Goal: Entertainment & Leisure: Consume media (video, audio)

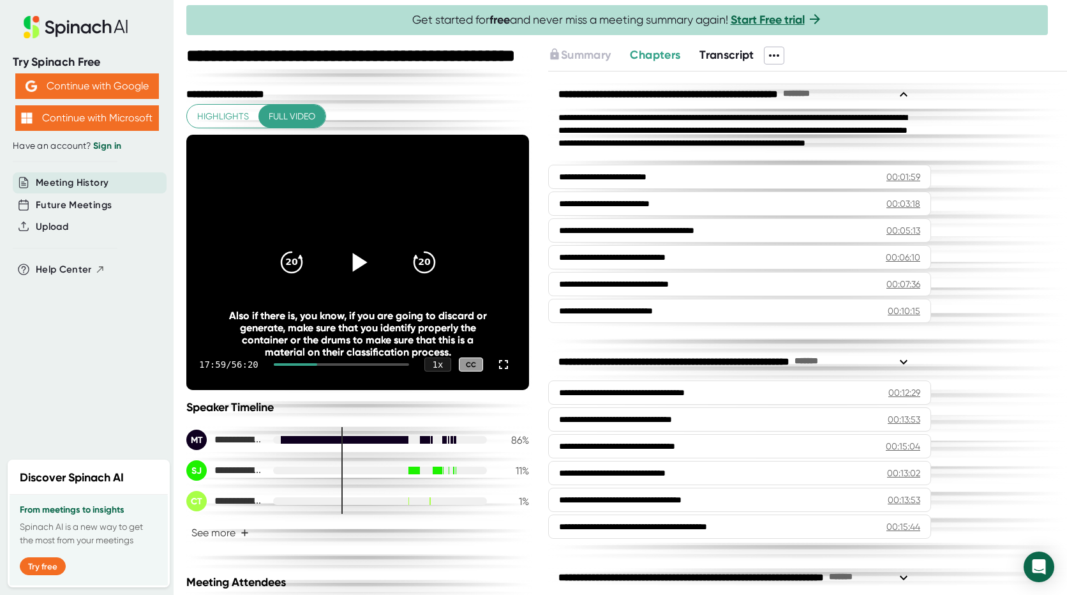
click at [352, 261] on icon at bounding box center [359, 262] width 15 height 19
click at [354, 261] on icon at bounding box center [357, 262] width 32 height 32
click at [354, 261] on icon at bounding box center [359, 262] width 15 height 19
click at [367, 266] on icon at bounding box center [357, 262] width 32 height 32
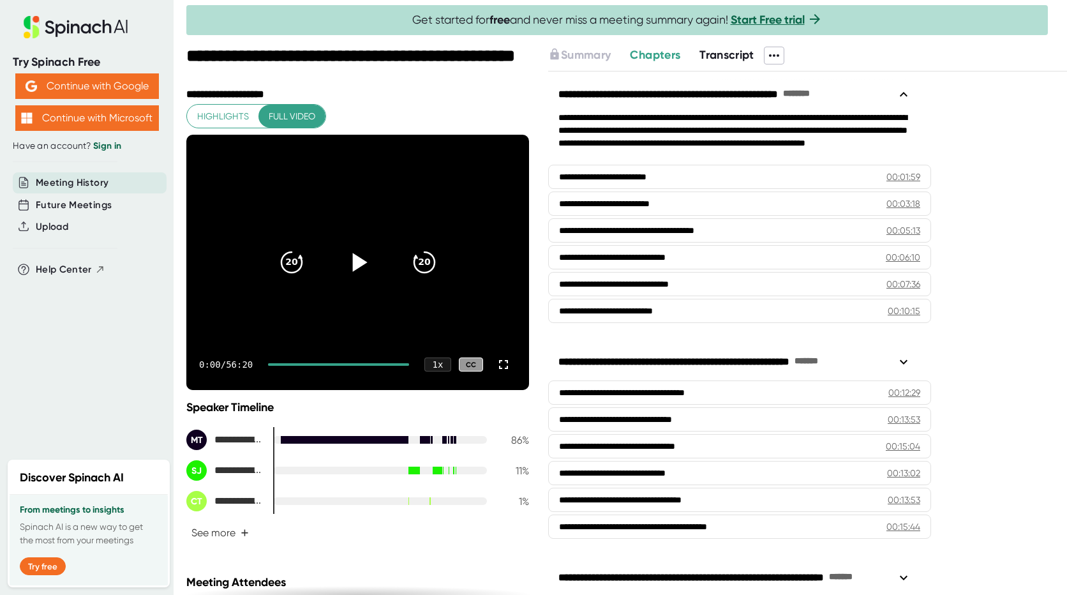
click at [348, 260] on icon at bounding box center [357, 262] width 32 height 32
click at [306, 363] on div at bounding box center [338, 364] width 141 height 3
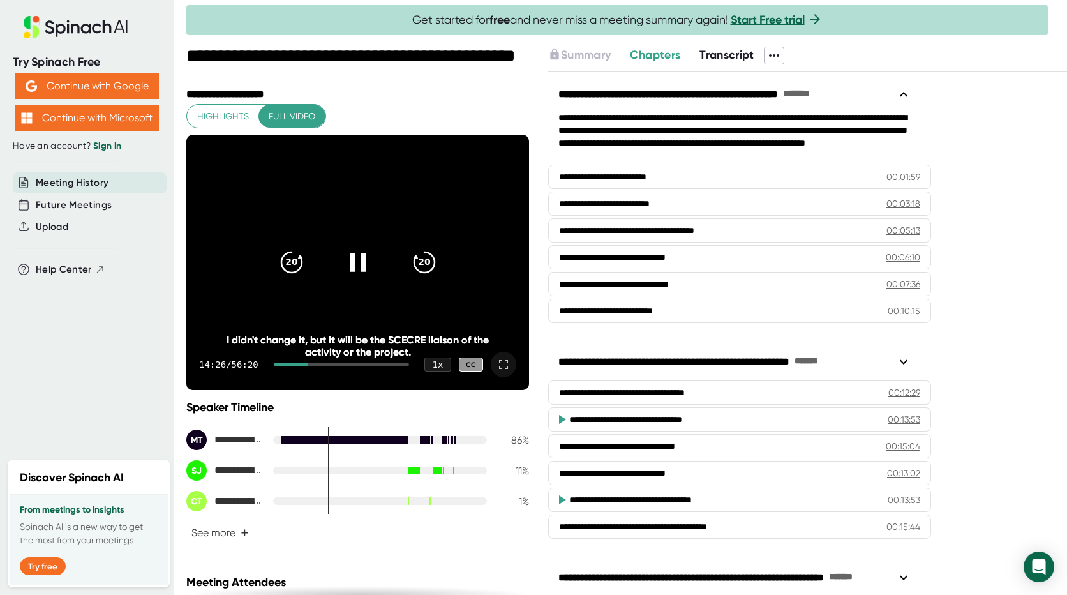
click at [496, 359] on icon at bounding box center [503, 364] width 15 height 15
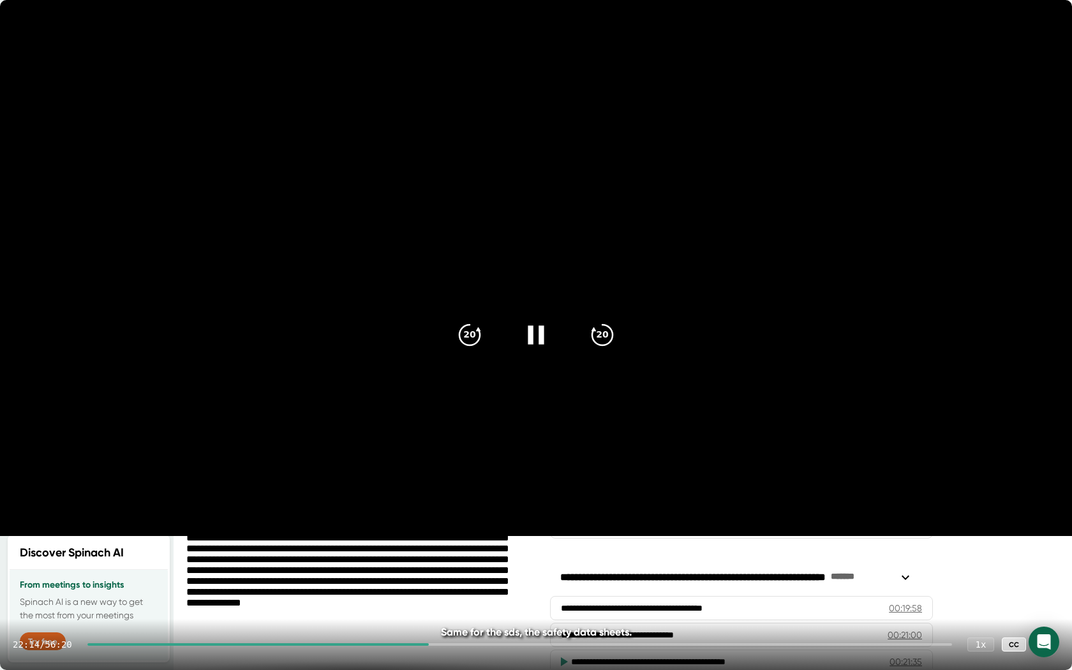
click at [1045, 594] on icon at bounding box center [1046, 644] width 9 height 9
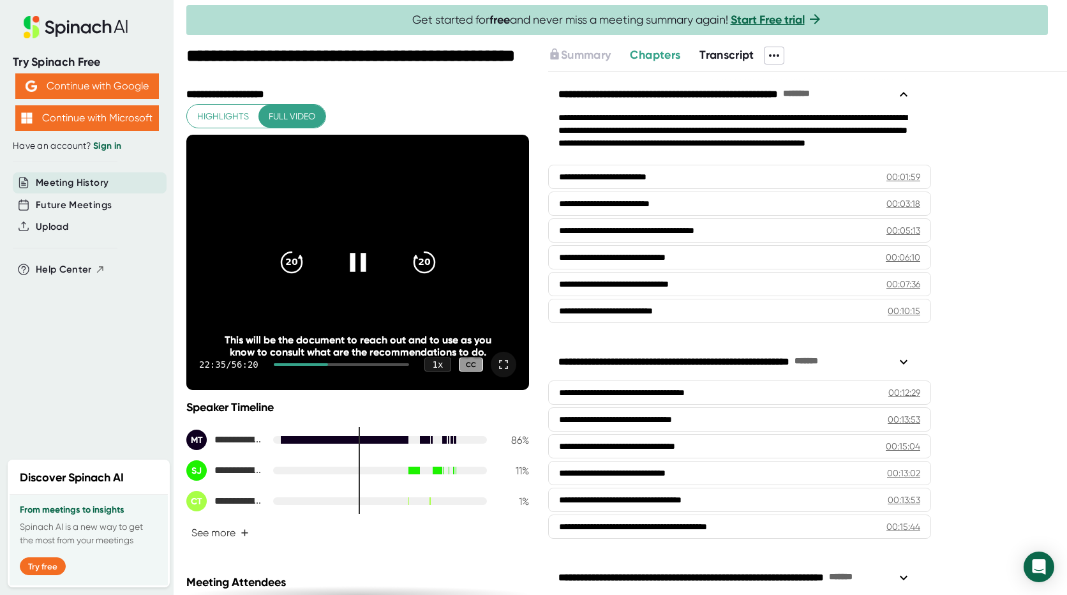
click at [498, 364] on icon at bounding box center [503, 364] width 15 height 15
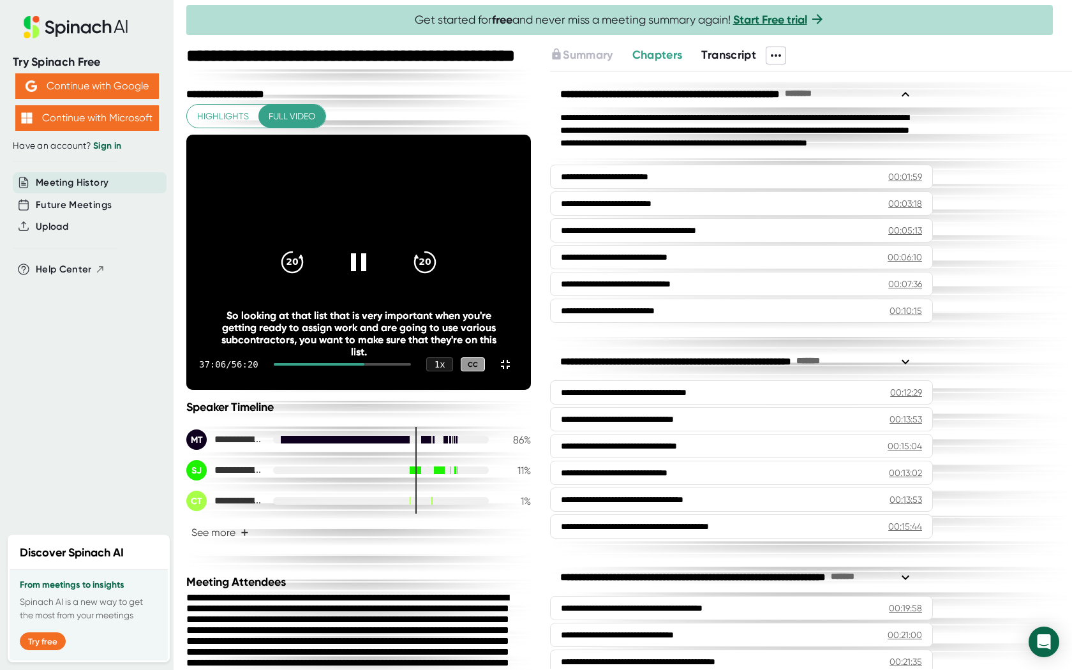
click at [186, 390] on div "20 20 37:06 / 56:20 1 x CC So looking at that list that is very important when …" at bounding box center [358, 262] width 345 height 255
drag, startPoint x: 748, startPoint y: 3, endPoint x: 1135, endPoint y: 27, distance: 388.1
click at [1071, 27] on html "**********" at bounding box center [536, 335] width 1072 height 670
drag, startPoint x: 513, startPoint y: 0, endPoint x: 512, endPoint y: 27, distance: 27.4
click at [512, 135] on video at bounding box center [358, 262] width 345 height 255
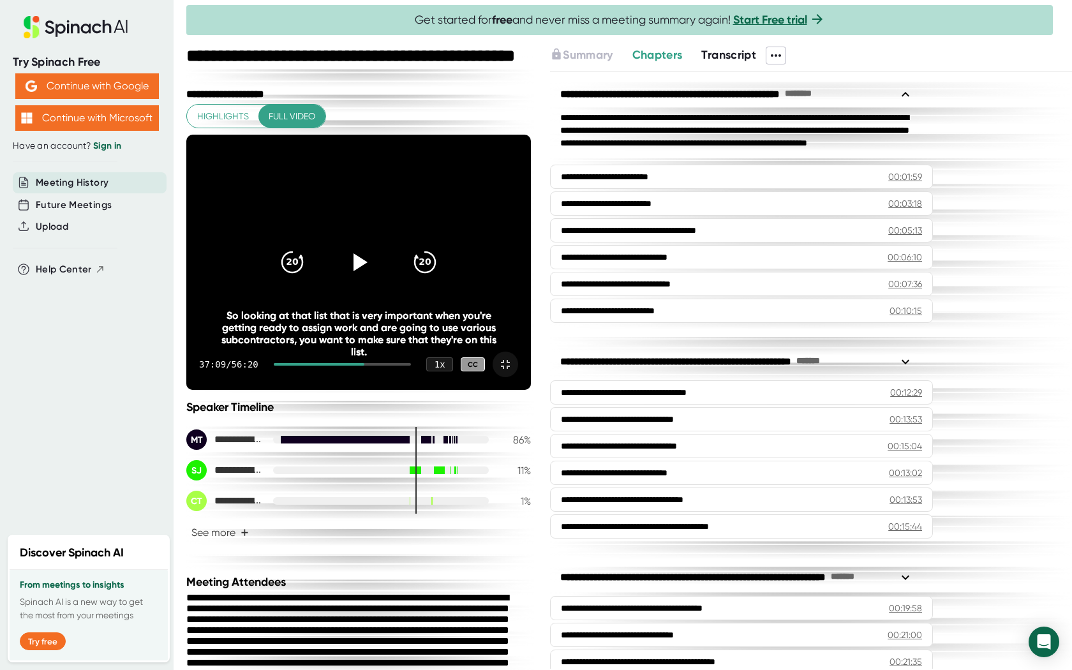
click at [510, 369] on icon at bounding box center [505, 364] width 9 height 9
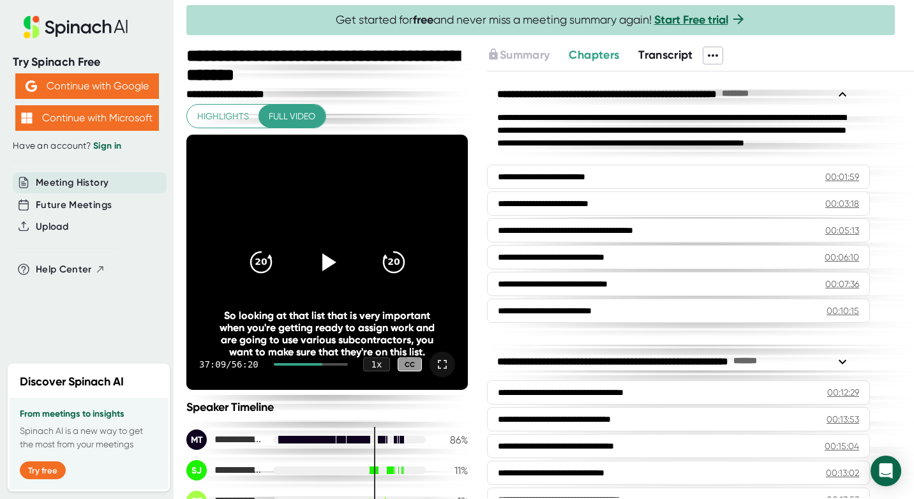
click at [432, 375] on div at bounding box center [442, 365] width 26 height 26
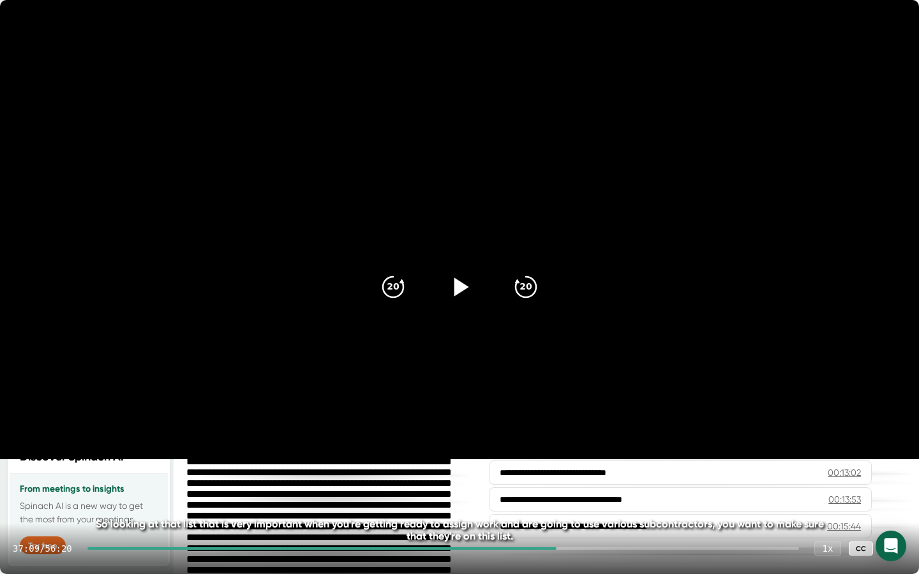
click at [460, 281] on icon at bounding box center [459, 287] width 32 height 32
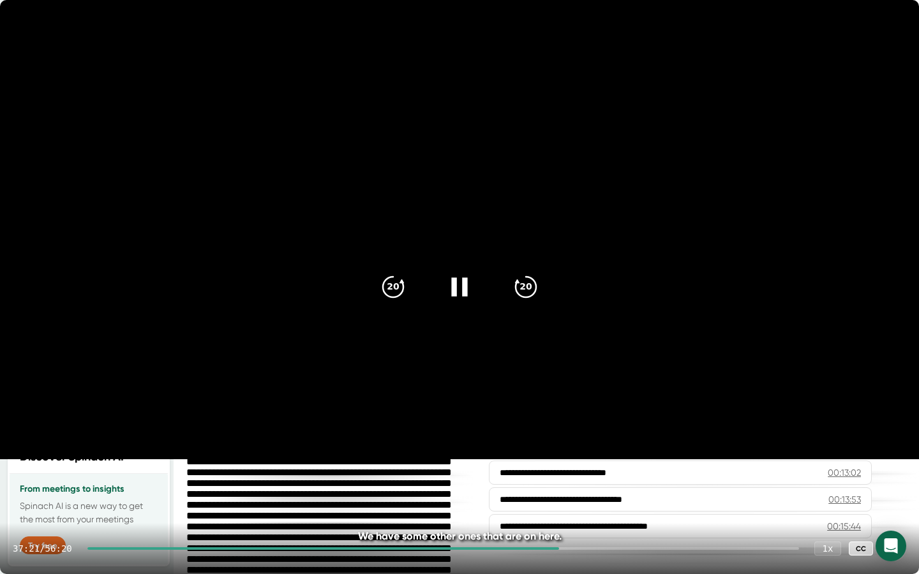
click at [892, 553] on icon at bounding box center [893, 548] width 9 height 9
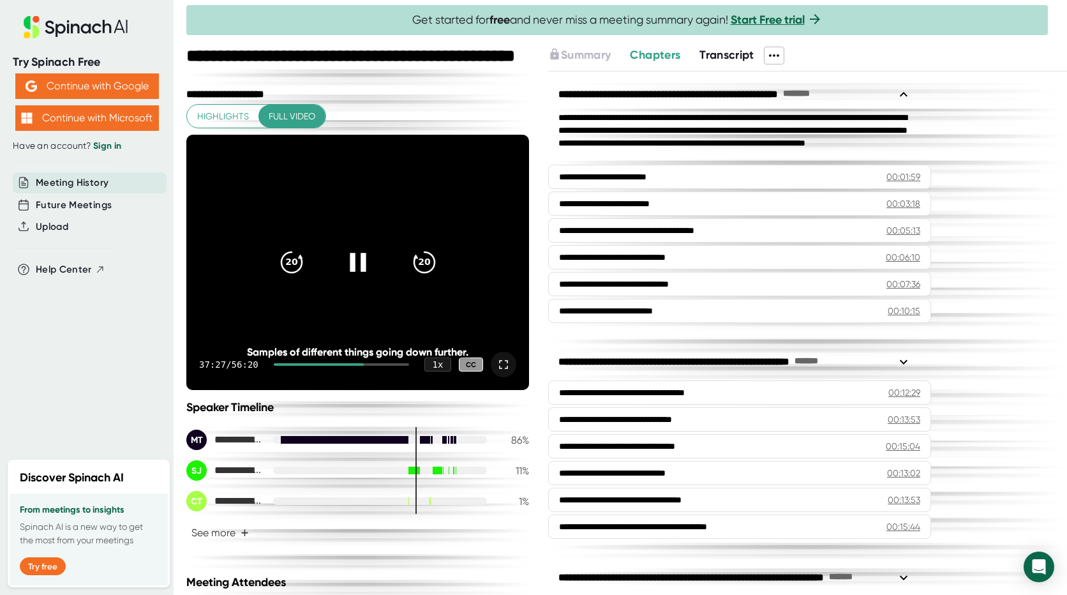
click at [496, 371] on icon at bounding box center [503, 364] width 15 height 15
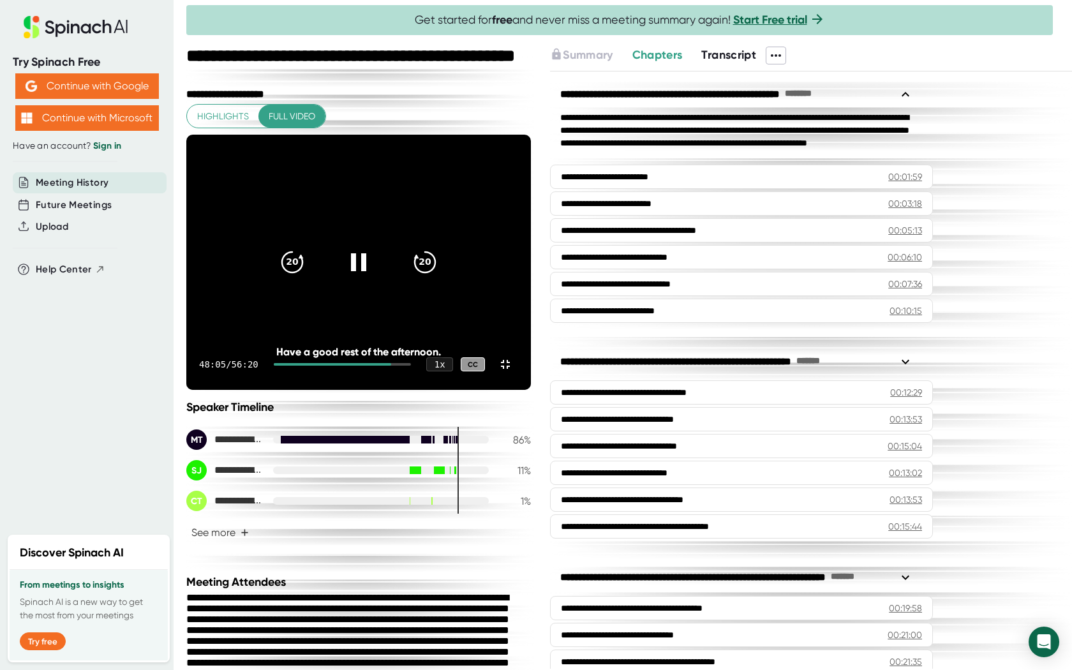
click at [489, 135] on video at bounding box center [358, 262] width 345 height 255
